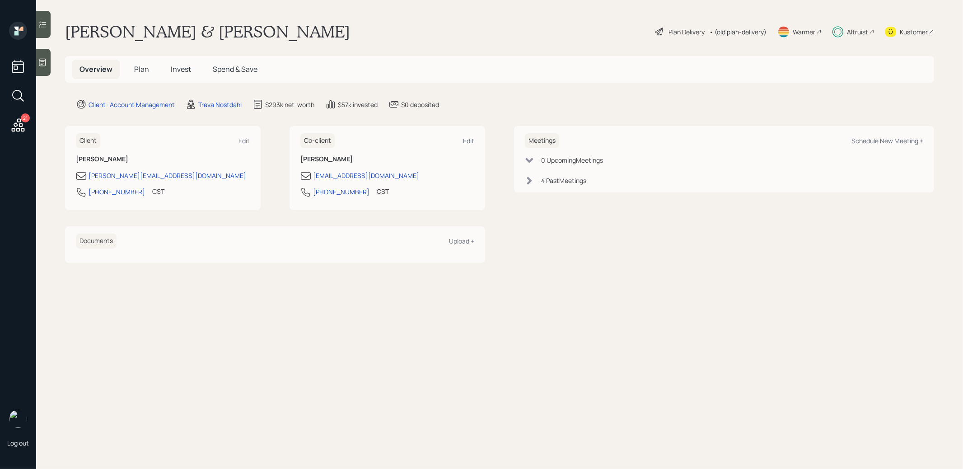
click at [181, 71] on span "Invest" at bounding box center [181, 69] width 20 height 10
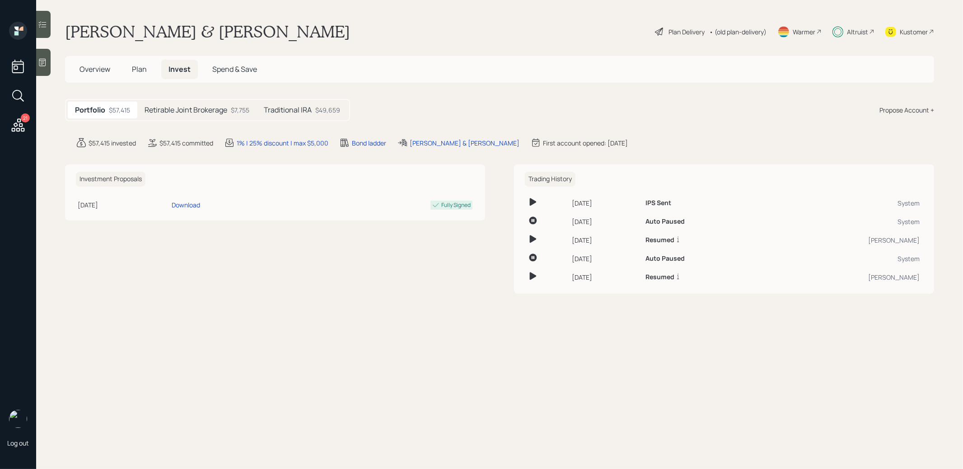
click at [199, 110] on h5 "Retirable Joint Brokerage" at bounding box center [185, 110] width 83 height 9
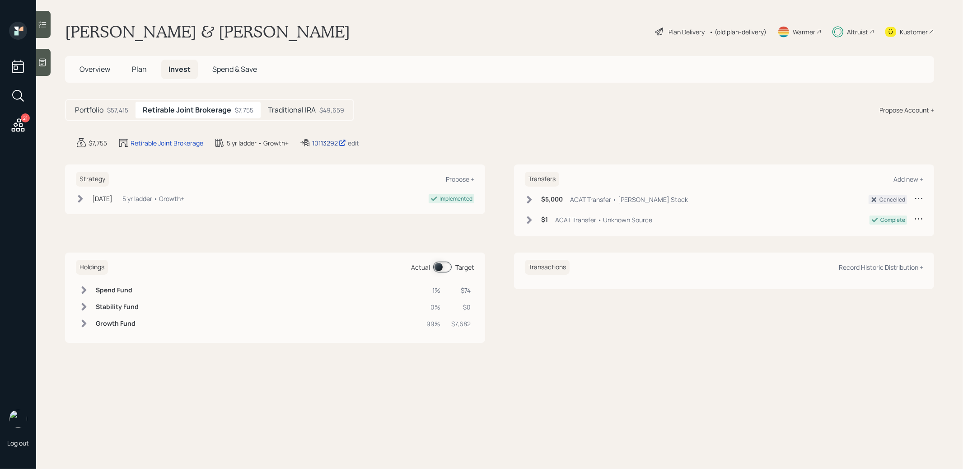
click at [328, 143] on div "10113292" at bounding box center [329, 142] width 34 height 9
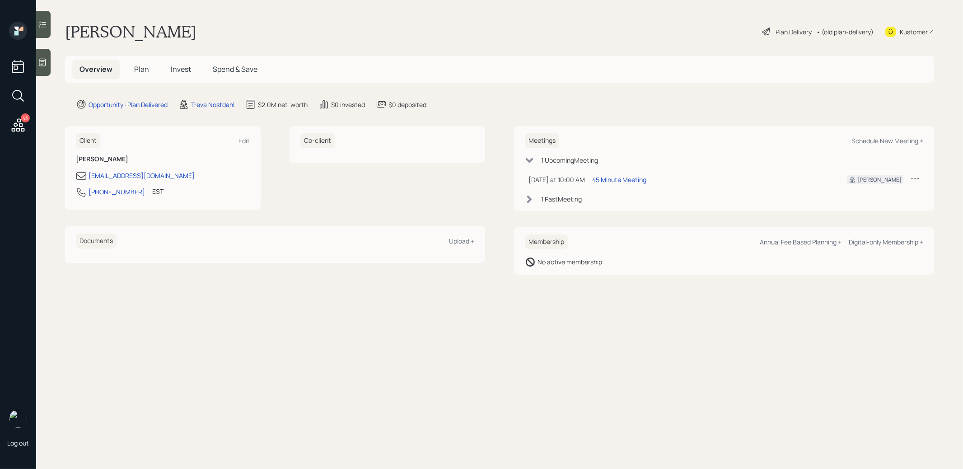
click at [793, 29] on div "Plan Delivery" at bounding box center [793, 31] width 36 height 9
